Goal: Information Seeking & Learning: Learn about a topic

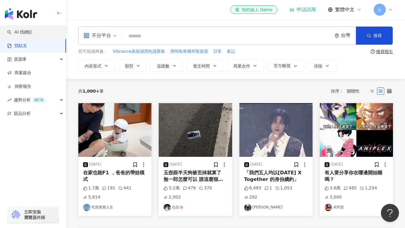
click at [26, 33] on link "AI 找網紅" at bounding box center [19, 32] width 25 height 6
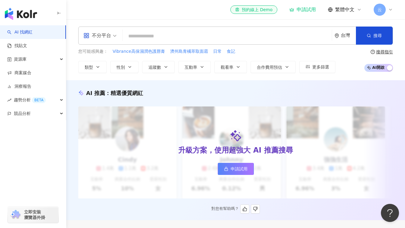
scroll to position [120, 0]
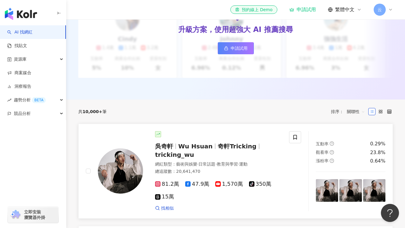
click at [218, 150] on span "奇軒Tricking" at bounding box center [237, 145] width 39 height 7
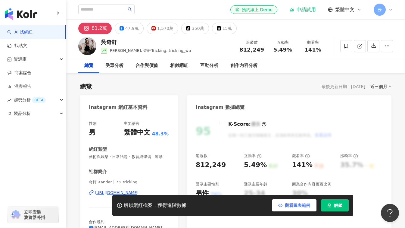
click at [298, 204] on span "觀看圖表範例" at bounding box center [297, 205] width 25 height 5
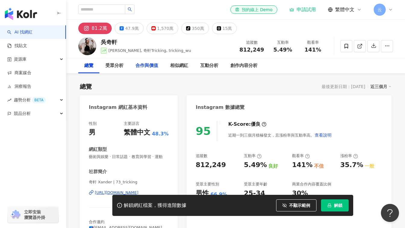
click at [152, 69] on div "合作與價值" at bounding box center [146, 65] width 23 height 7
click at [162, 33] on button "1,570萬" at bounding box center [163, 28] width 32 height 11
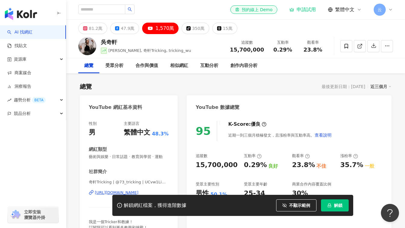
click at [17, 29] on link "AI 找網紅" at bounding box center [19, 32] width 25 height 6
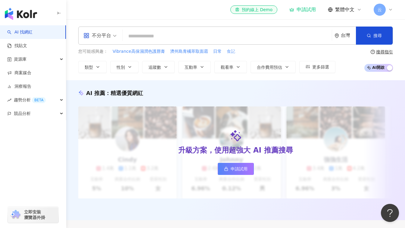
click at [229, 51] on span "食記" at bounding box center [231, 51] width 8 height 6
type input "**"
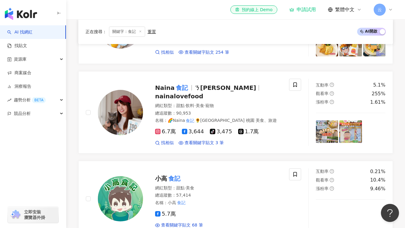
scroll to position [241, 0]
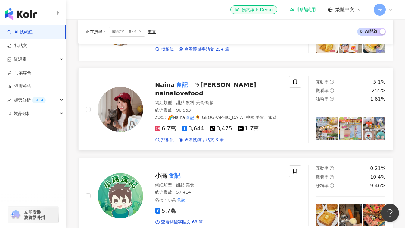
click at [203, 90] on span "nainalovefood" at bounding box center [179, 92] width 48 height 7
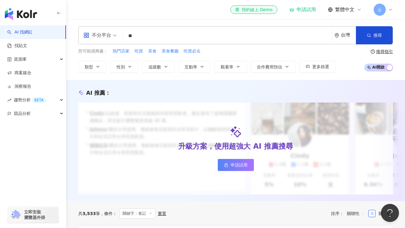
scroll to position [0, 0]
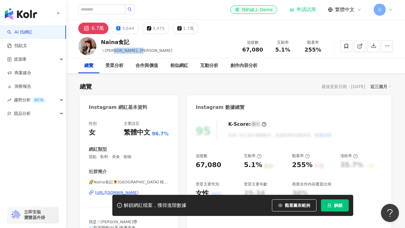
drag, startPoint x: 141, startPoint y: 50, endPoint x: 115, endPoint y: 50, distance: 25.9
click at [115, 50] on div "Naina食記 ㄋㄟ娜, nainalovefood 追蹤數 67,080 互動率 5.1% 觀看率 255%" at bounding box center [235, 46] width 339 height 24
copy span "nainalovefood"
